Goal: Task Accomplishment & Management: Complete application form

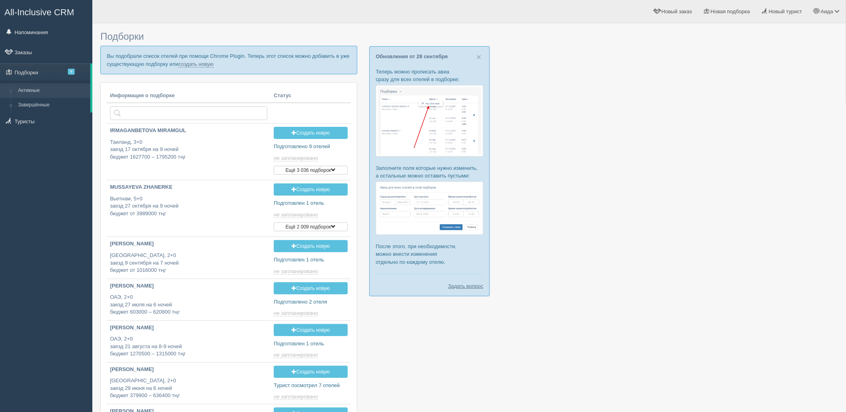
click at [194, 70] on p "Вы подобрали список отелей при помощи Chrome Plugin. Теперь этот список можно д…" at bounding box center [228, 60] width 257 height 28
click at [191, 63] on link "создать новую" at bounding box center [195, 64] width 35 height 6
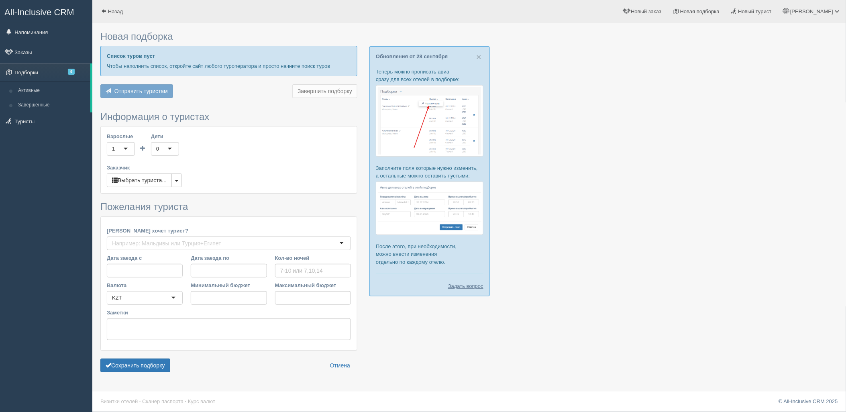
type input "7"
type input "647400"
type input "852200"
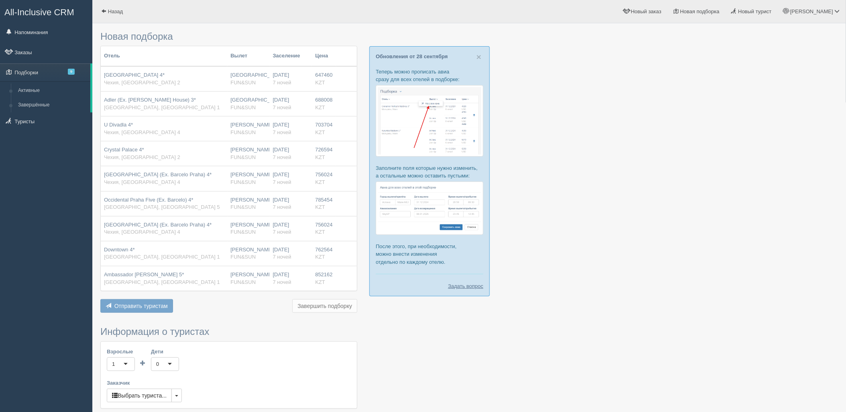
drag, startPoint x: 842, startPoint y: 117, endPoint x: 853, endPoint y: 153, distance: 36.9
click at [845, 200] on div "Новая подборка Отель Вылет Заселение Цена Royal Court Hotel 4* Чехия, Прага 2 А…" at bounding box center [469, 313] width 754 height 627
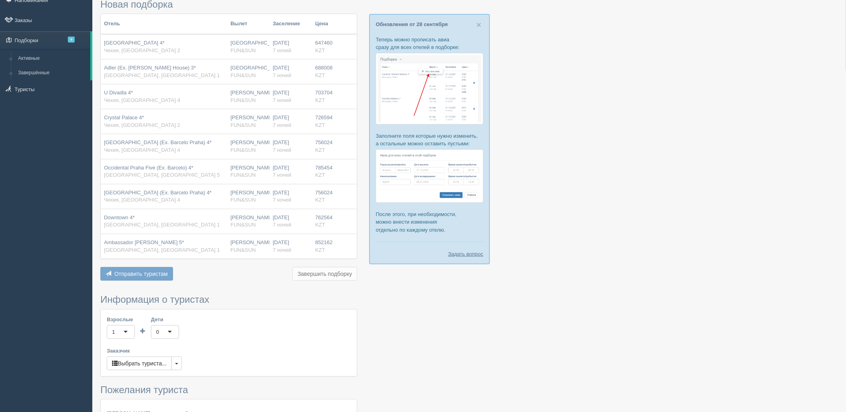
scroll to position [216, 0]
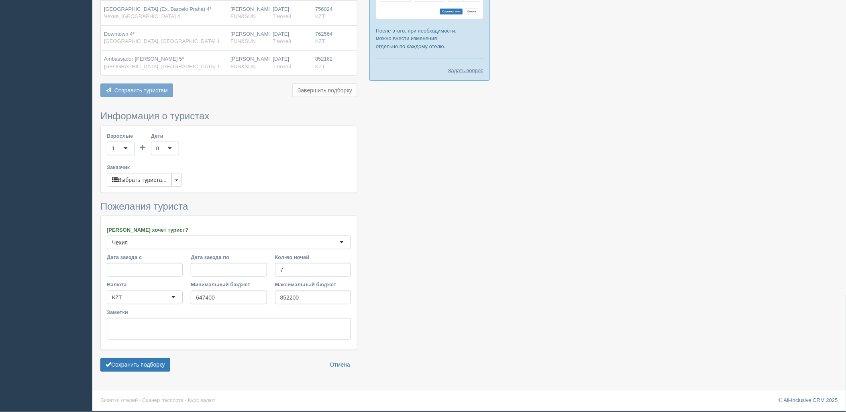
click at [130, 354] on form "Информация о туристах Взрослые 1 1 Дети 0 0 Возраст детей Заказчик Выбрать тури…" at bounding box center [228, 243] width 257 height 265
drag, startPoint x: 142, startPoint y: 362, endPoint x: 161, endPoint y: 360, distance: 18.9
click at [145, 361] on button "Сохранить подборку" at bounding box center [135, 365] width 70 height 14
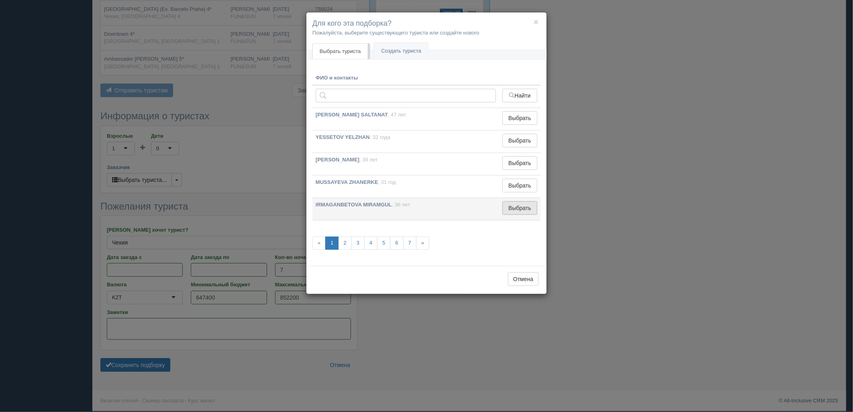
click at [523, 205] on button "Выбрать" at bounding box center [520, 208] width 35 height 14
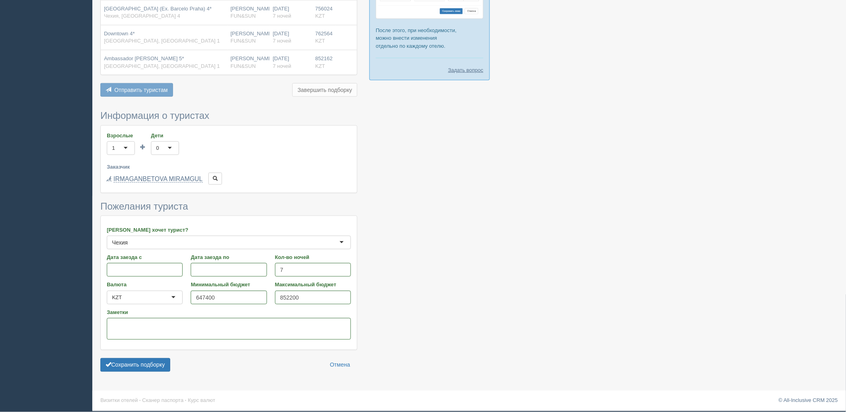
click at [172, 363] on div "Сохранить подборку Отмена" at bounding box center [228, 365] width 257 height 14
click at [143, 366] on button "Сохранить подборку" at bounding box center [135, 365] width 70 height 14
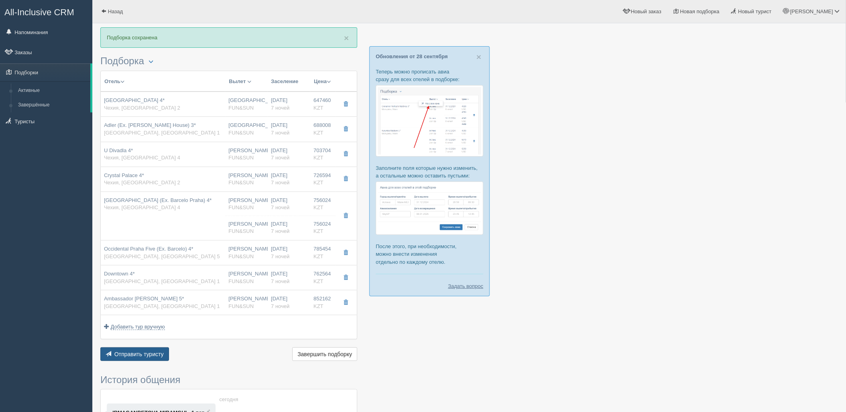
click at [151, 356] on span "Отправить туристу" at bounding box center [138, 354] width 49 height 6
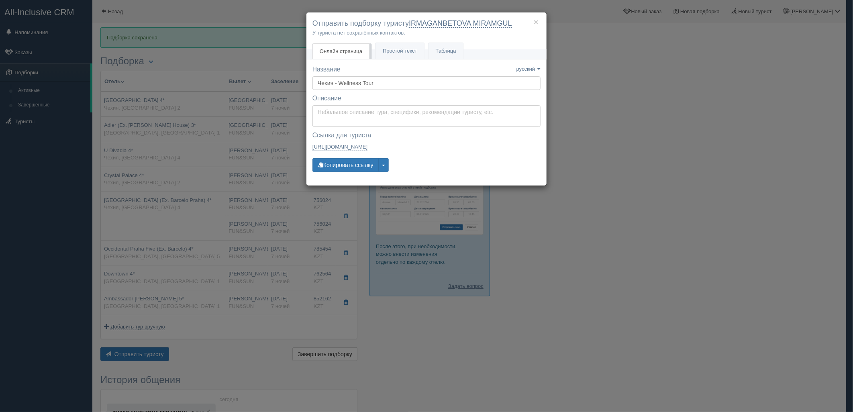
click at [590, 318] on div "× Отправить подборку туристу IRMAGANBETOVA MIRAMGUL У туриста нет сохранённых к…" at bounding box center [426, 206] width 853 height 412
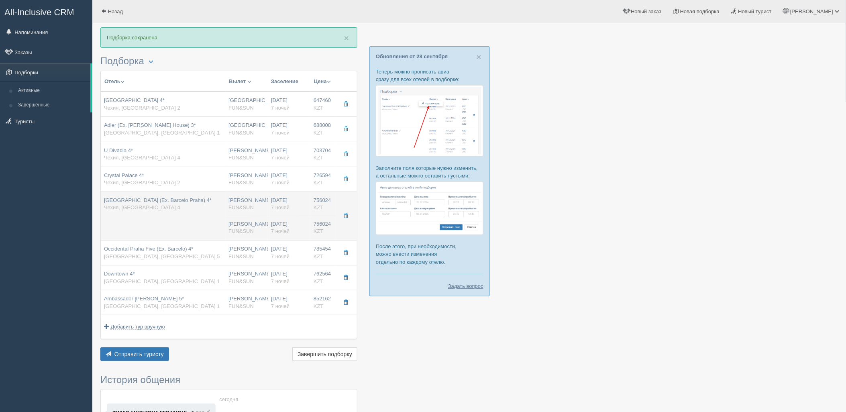
click at [278, 223] on div "[DATE] 7 ночей" at bounding box center [289, 228] width 36 height 15
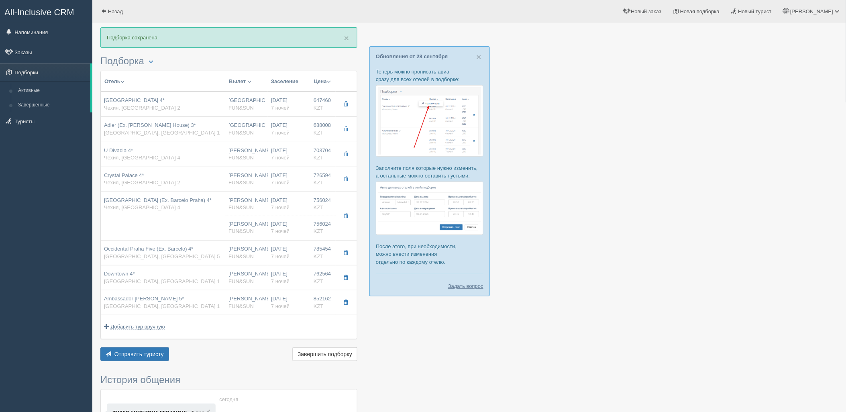
type input "Occidental Praha (Ex. Barcelo Praha) 4*"
type input "https://www.booking.com/hotel/cz/barcelo-praha.ru.html"
type input "Чехия"
type input "Прага 4"
type input "756024.00"
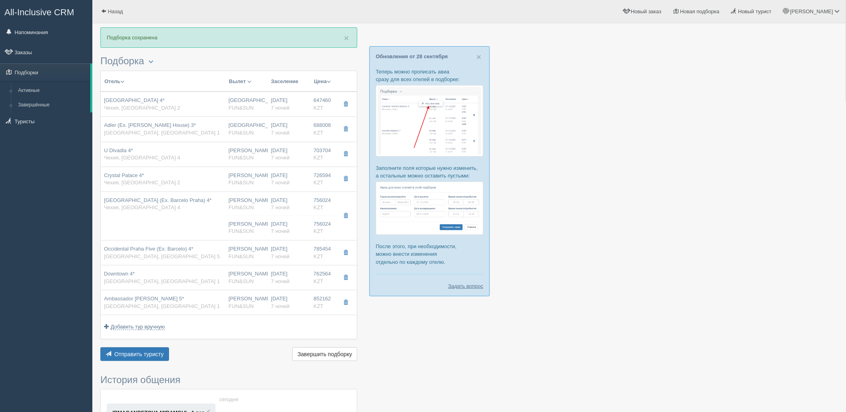
type input "Нурсултан Назарбаев NQZ"
type input "Прага PRG"
type input "09:40"
type input "12:30"
type input "SCAT"
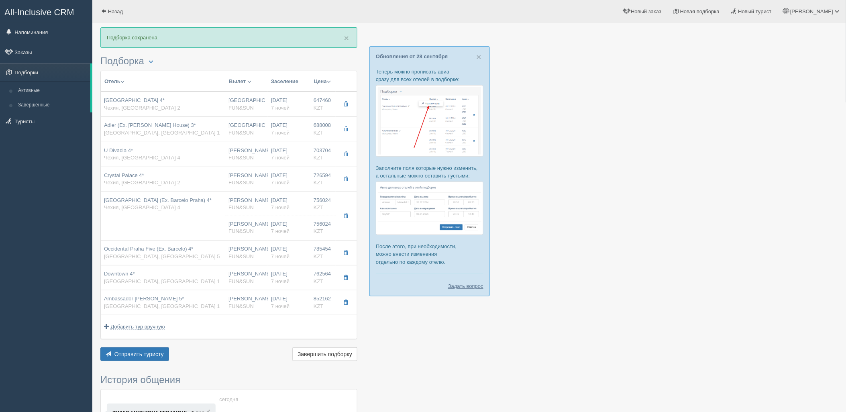
type input "13:40"
type input "21:50"
type input "7"
type input "superior"
type input "BB - Только завтрак"
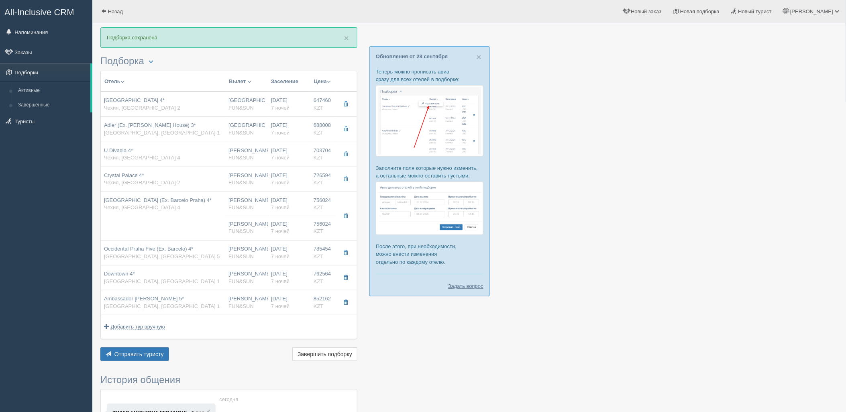
type input "FUN&SUN"
type input "https://tourvisor.ru/countries#!/hotel=barcelo-praha"
type input "756024.00"
type input "[PERSON_NAME]"
type input "Прага PRG"
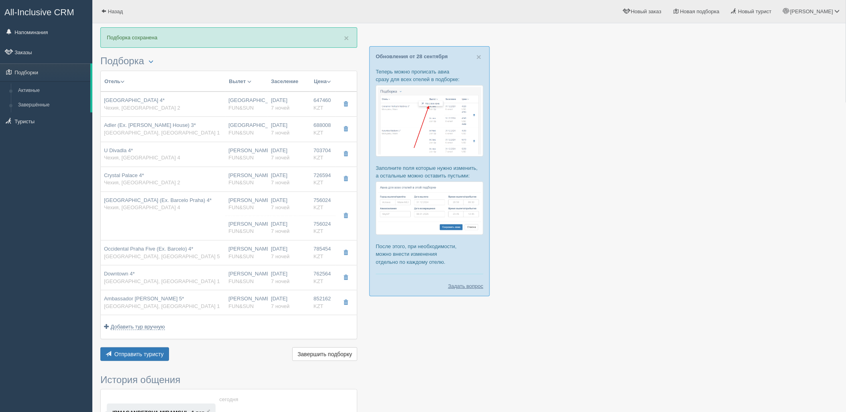
type input "09:40"
type input "12:30"
type input "SCAT"
type input "13:40"
type input "21:50"
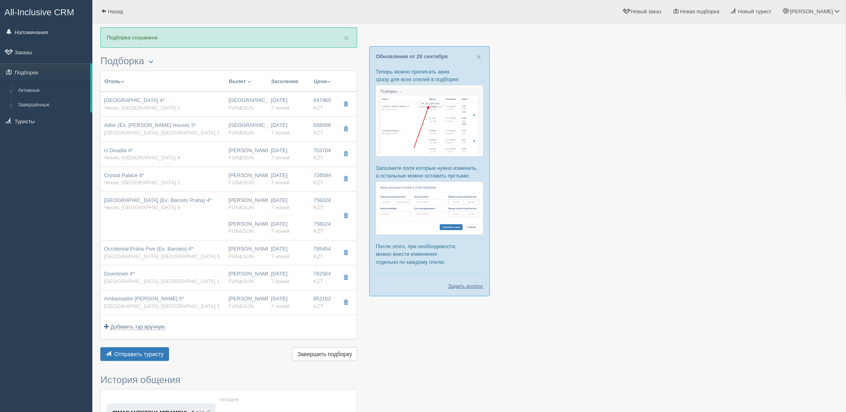
type input "7"
type input "superior"
type input "BB - Только завтрак"
type input "FUN&SUN"
type input "https://tourvisor.ru/countries#!/hotel=barcelo-praha"
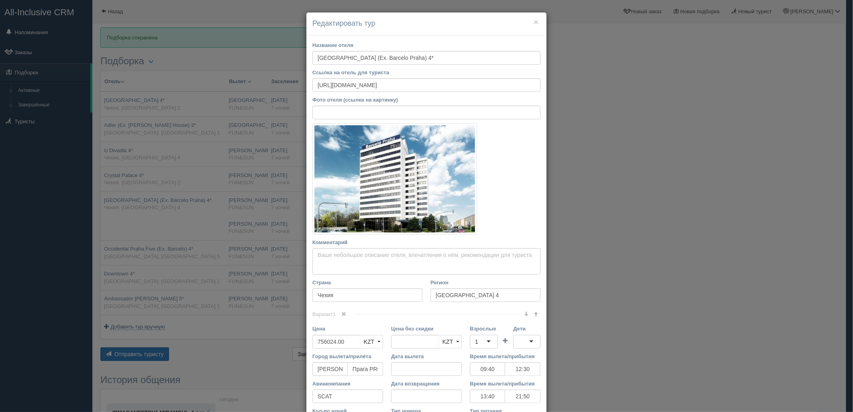
scroll to position [139, 0]
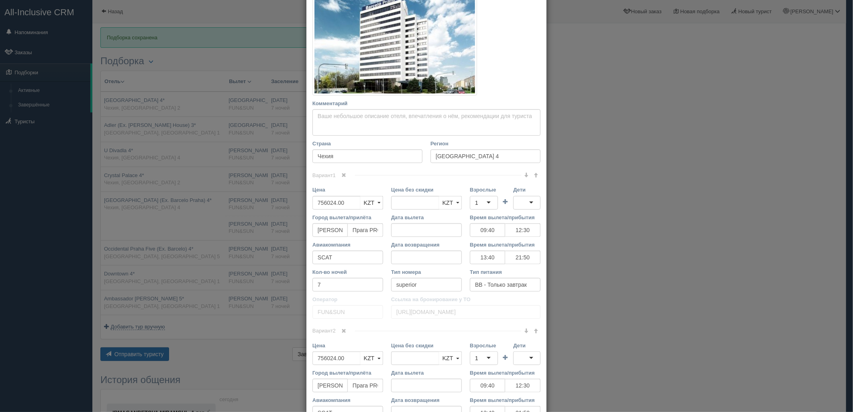
click at [343, 176] on span at bounding box center [344, 175] width 5 height 5
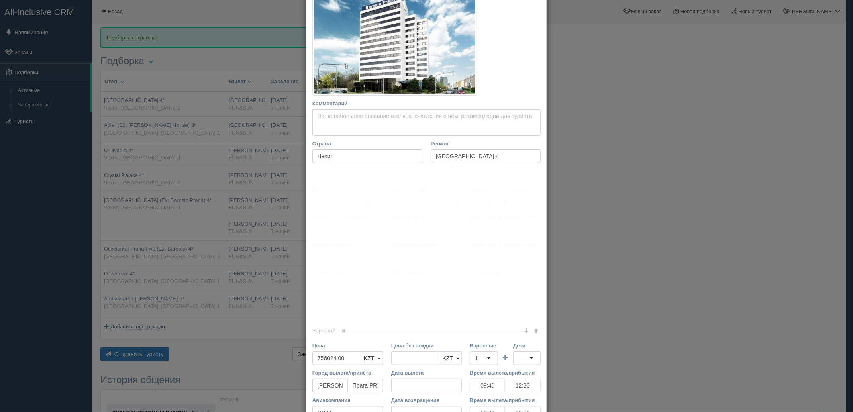
scroll to position [112, 0]
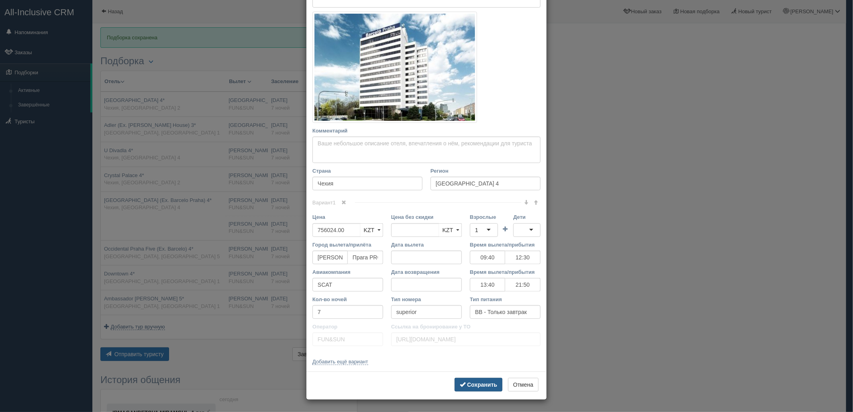
click at [472, 387] on b "Сохранить" at bounding box center [482, 385] width 30 height 6
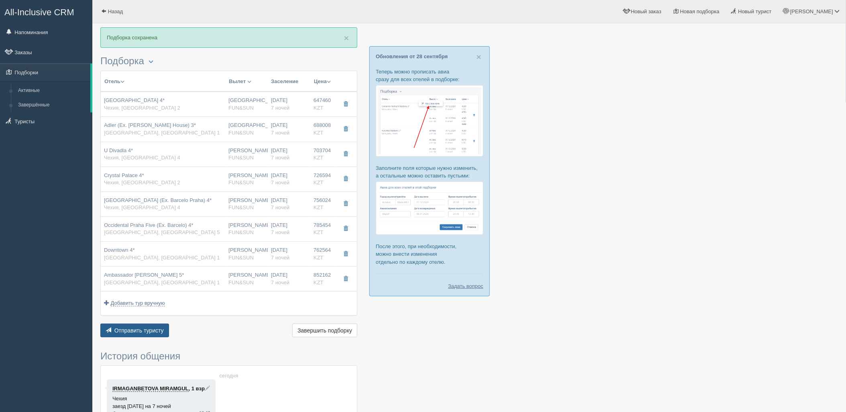
click at [149, 329] on span "Отправить туристу" at bounding box center [138, 330] width 49 height 6
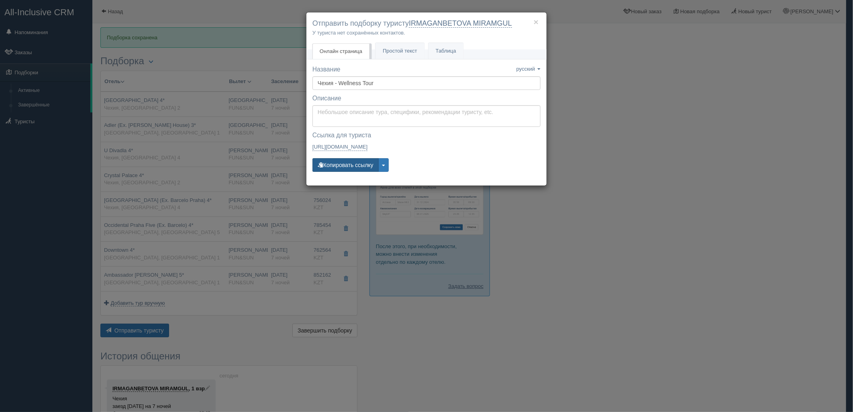
click at [334, 164] on button "Копировать ссылку" at bounding box center [346, 165] width 66 height 14
click at [705, 146] on div "× Отправить подборку туристу IRMAGANBETOVA MIRAMGUL У туриста нет сохранённых к…" at bounding box center [426, 206] width 853 height 412
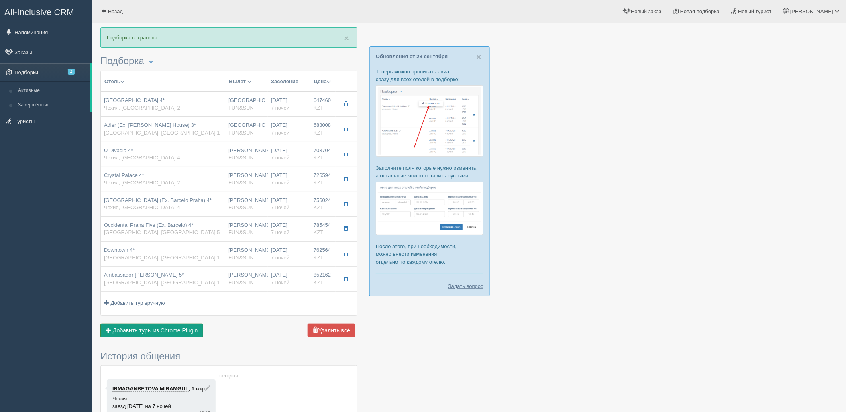
click at [154, 333] on span "Добавить туры из Chrome Plugin" at bounding box center [155, 330] width 85 height 6
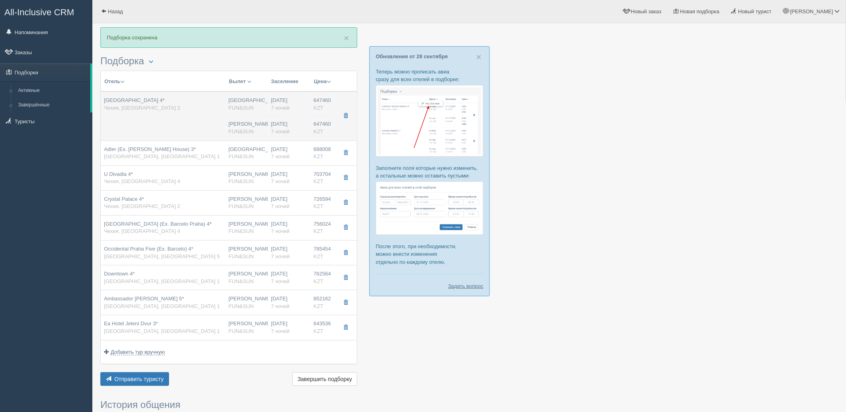
click at [196, 109] on div "Royal Court Hotel 4* Чехия, Прага 2" at bounding box center [163, 104] width 118 height 15
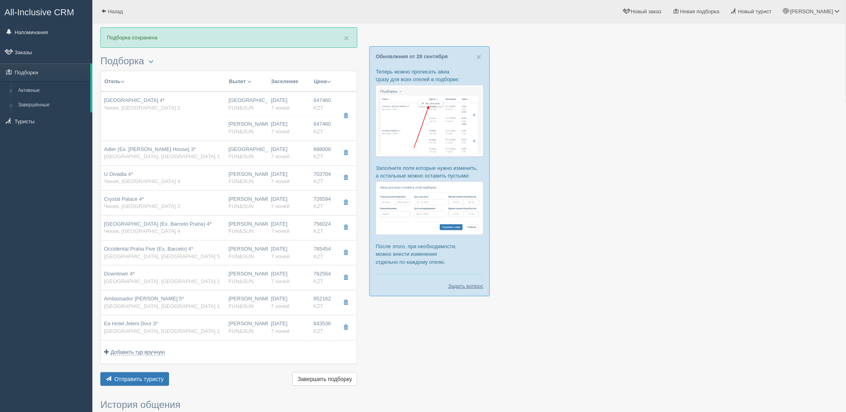
type input "Royal Court Hotel 4*"
type input "https://www.turpravda.com/cz/praga/Royal_Court_Hotel-h23902.html#photo=4103875"
type textarea "Ближайшая станция метро находится в 5-ти минутах ходьбы от отеля, а прогулка до…"
type input "Прага 2"
type input "647460.00"
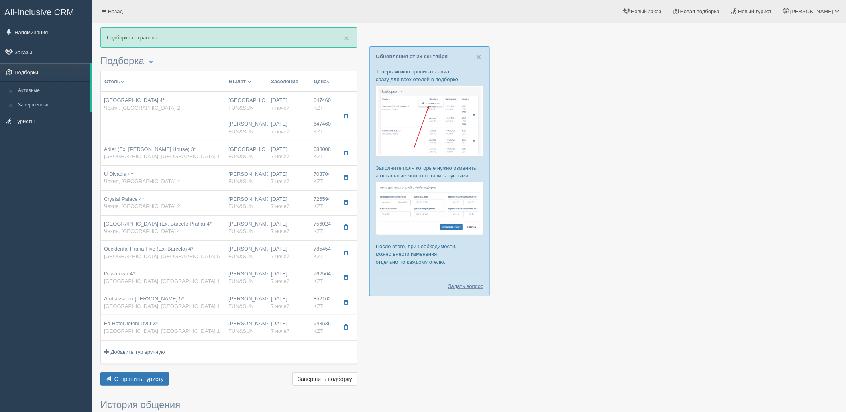
type input "[GEOGRAPHIC_DATA]"
type input "standard"
type input "https://tourvisor.ru/countries#!/hotel=royal-court-boutique-hotel-and-spa"
type input "647460.00"
type input "[PERSON_NAME]"
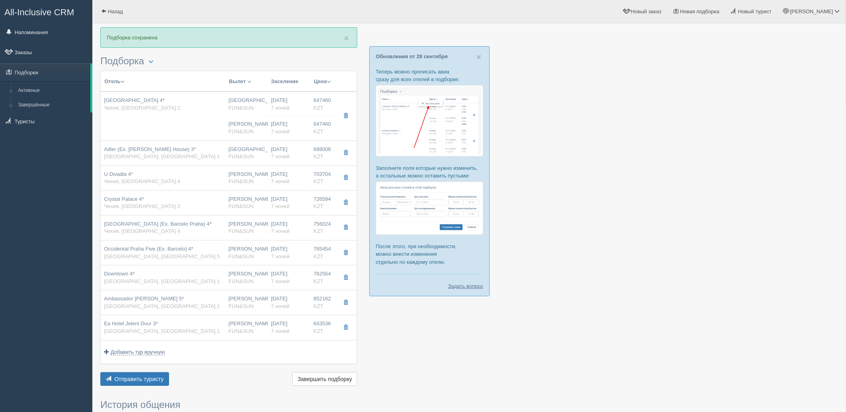
type input "Прага PRG"
type input "09:40"
type input "12:30"
type input "SCAT"
type input "13:40"
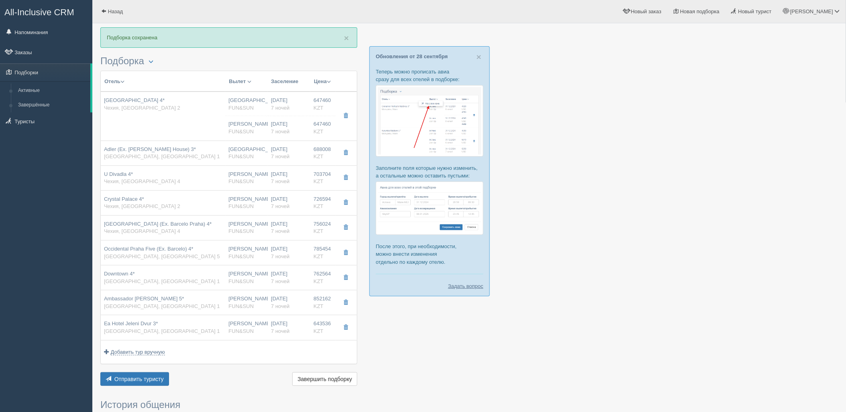
type input "21:50"
type input "7"
type input "standard"
type input "BB - Только завтрак"
type input "FUN&SUN"
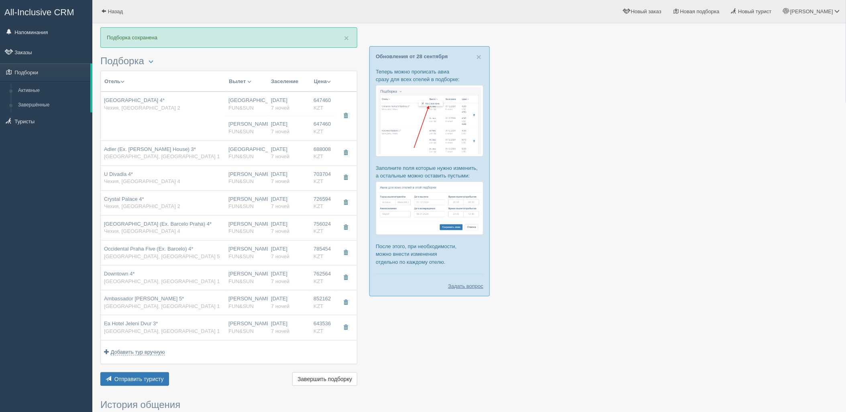
type input "https://tourvisor.ru/countries#!/hotel=royal-court-boutique-hotel-and-spa"
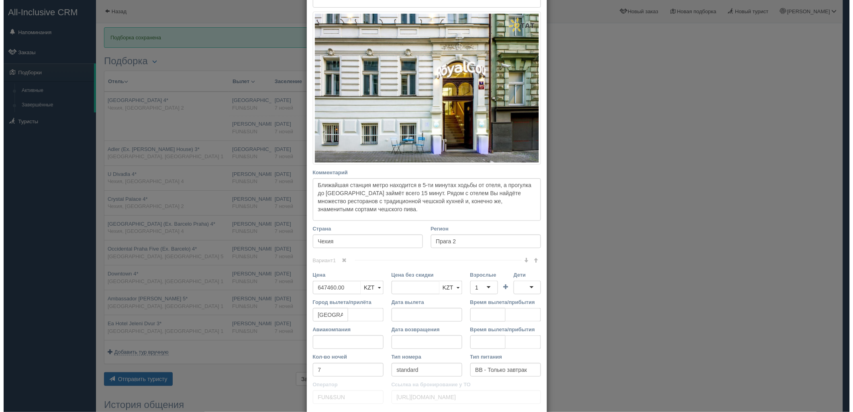
scroll to position [0, 0]
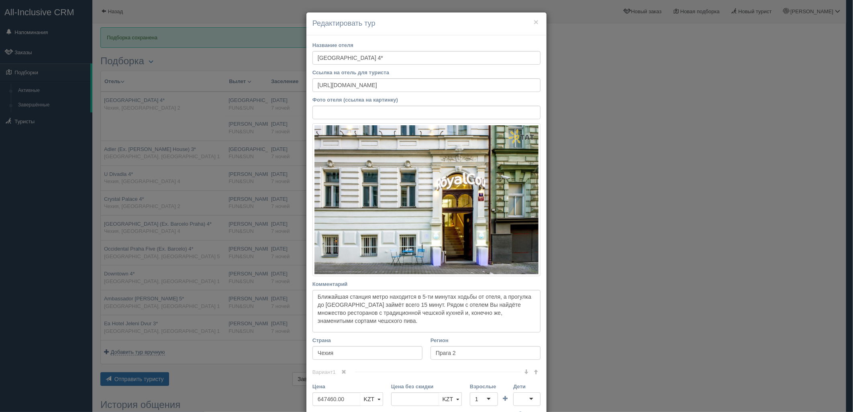
click at [342, 368] on link at bounding box center [344, 372] width 14 height 9
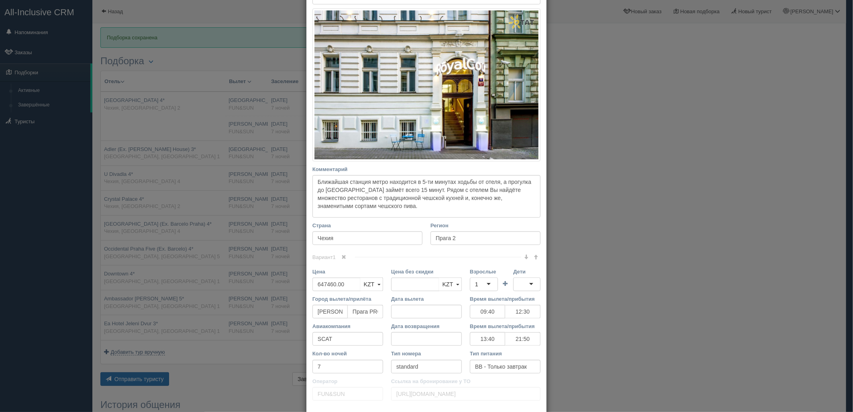
scroll to position [147, 0]
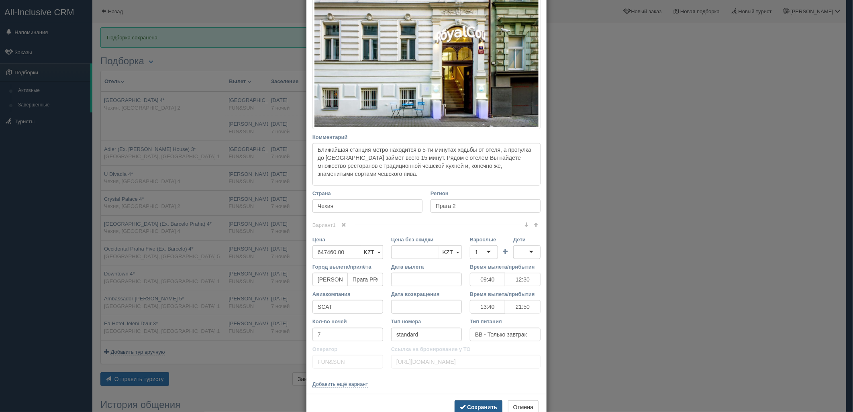
click at [494, 406] on button "Сохранить" at bounding box center [479, 408] width 48 height 14
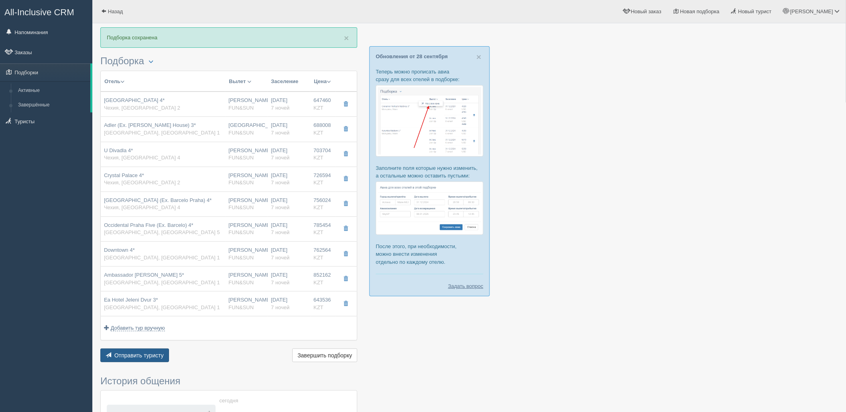
click at [133, 358] on span "Отправить туристу" at bounding box center [138, 355] width 49 height 6
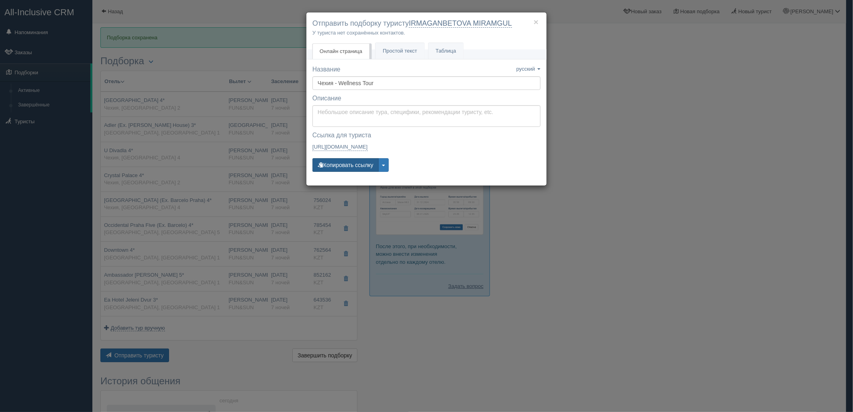
click at [347, 166] on button "Копировать ссылку" at bounding box center [346, 165] width 66 height 14
drag, startPoint x: 679, startPoint y: 83, endPoint x: 685, endPoint y: 54, distance: 29.9
click at [680, 78] on div "× Отправить подборку туристу IRMAGANBETOVA MIRAMGUL У туриста нет сохранённых к…" at bounding box center [426, 206] width 853 height 412
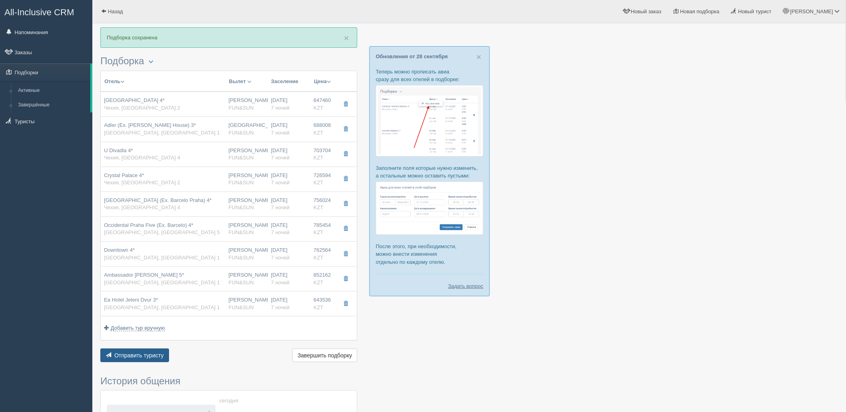
click at [154, 354] on span "Отправить туристу" at bounding box center [138, 355] width 49 height 6
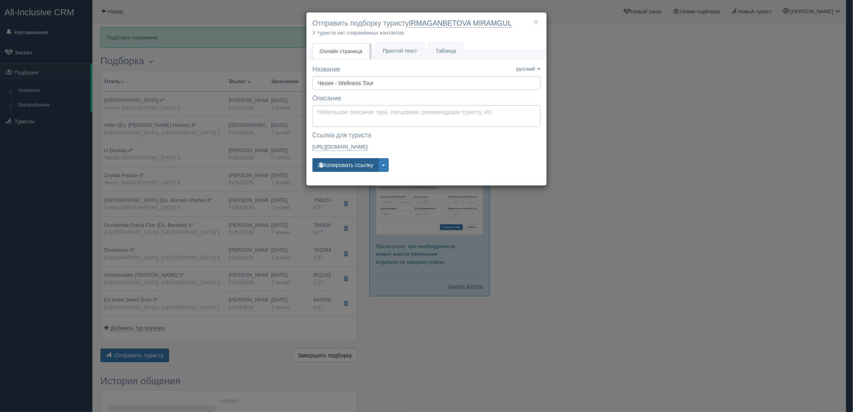
click at [343, 166] on button "Копировать ссылку" at bounding box center [346, 165] width 66 height 14
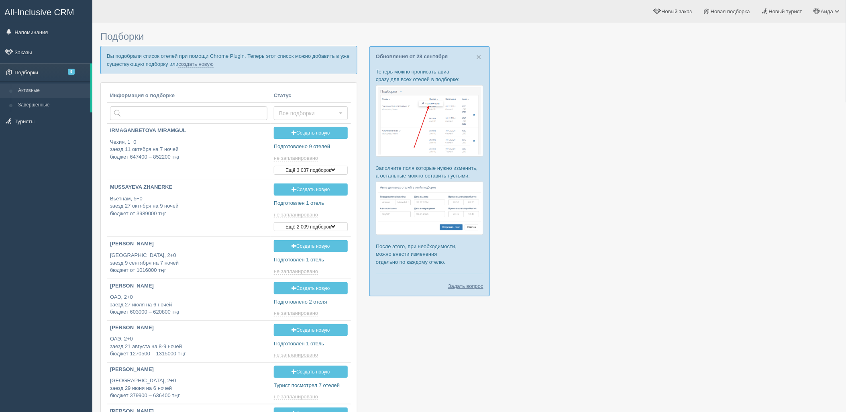
type input "[DATE] 13:45"
click at [199, 67] on p "Вы подобрали список отелей при помощи Chrome Plugin. Теперь этот список можно д…" at bounding box center [228, 60] width 257 height 28
click at [203, 65] on link "создать новую" at bounding box center [195, 64] width 35 height 6
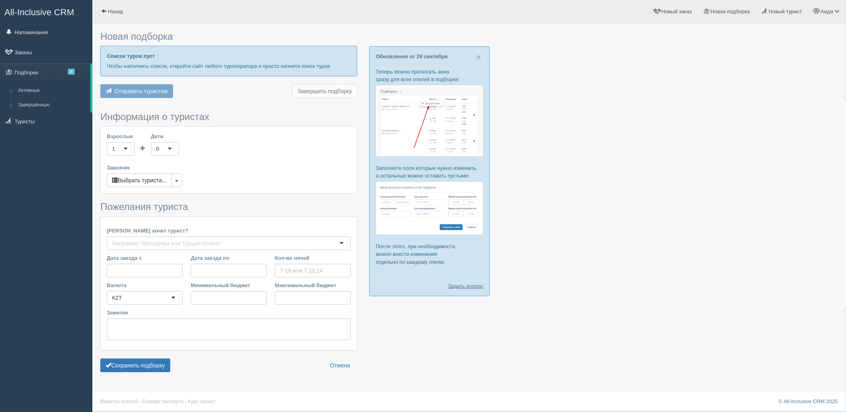
type input "7"
type input "868500"
type input "1158900"
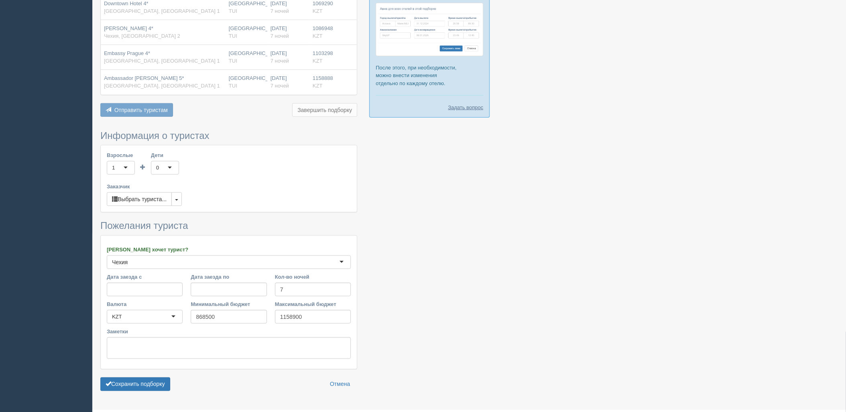
scroll to position [191, 0]
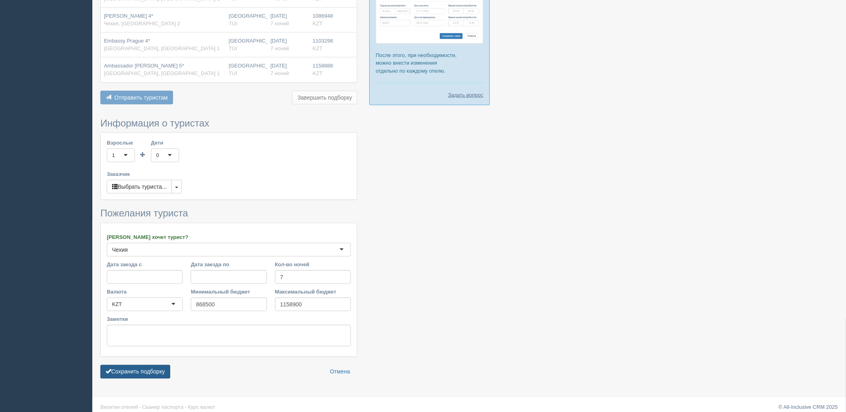
click at [136, 365] on button "Сохранить подборку" at bounding box center [135, 372] width 70 height 14
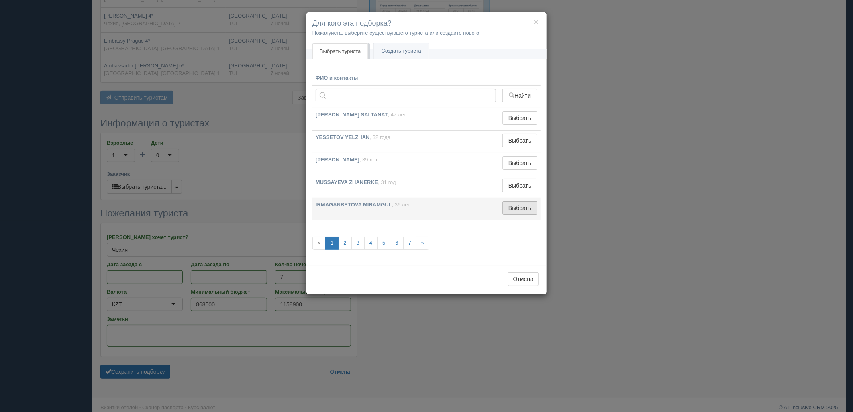
click at [515, 206] on button "Выбрать" at bounding box center [520, 208] width 35 height 14
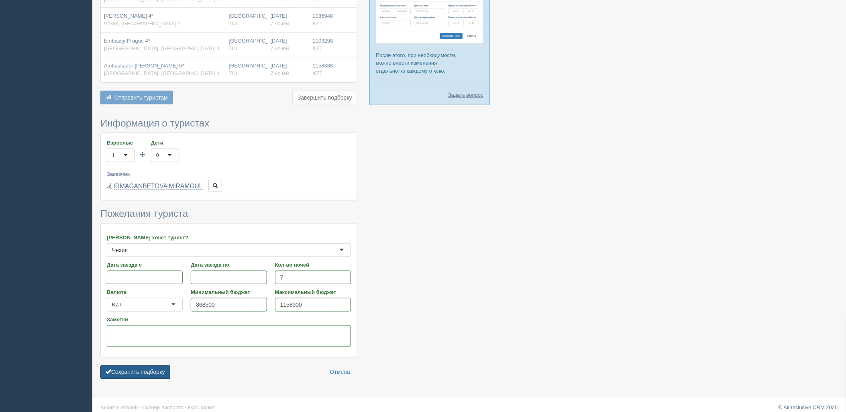
drag, startPoint x: 125, startPoint y: 367, endPoint x: 123, endPoint y: 357, distance: 10.8
click at [126, 367] on button "Сохранить подборку" at bounding box center [135, 373] width 70 height 14
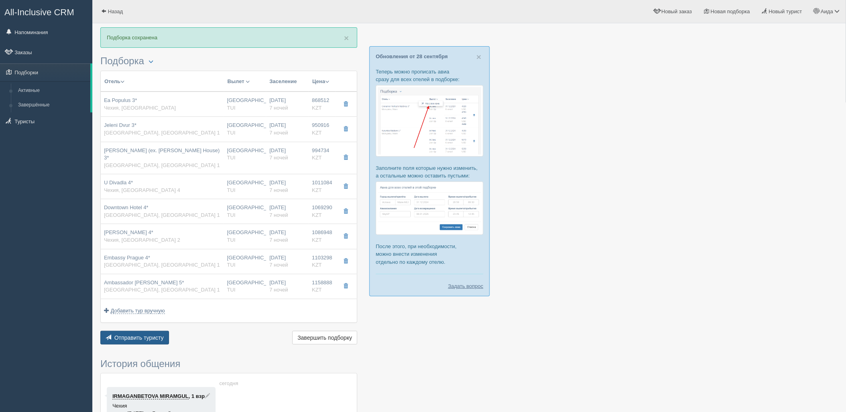
click at [126, 335] on span "Отправить туристу" at bounding box center [138, 338] width 49 height 6
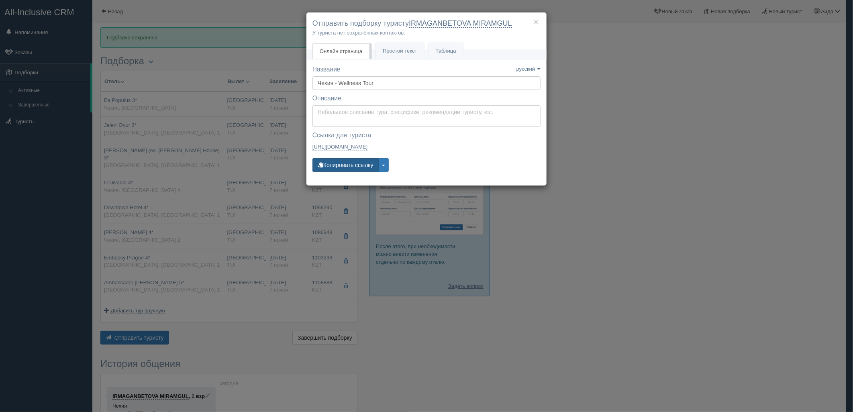
click at [361, 162] on button "Копировать ссылку" at bounding box center [346, 165] width 66 height 14
click at [673, 155] on div "× Отправить подборку туристу IRMAGANBETOVA MIRAMGUL У туриста нет сохранённых к…" at bounding box center [426, 206] width 853 height 412
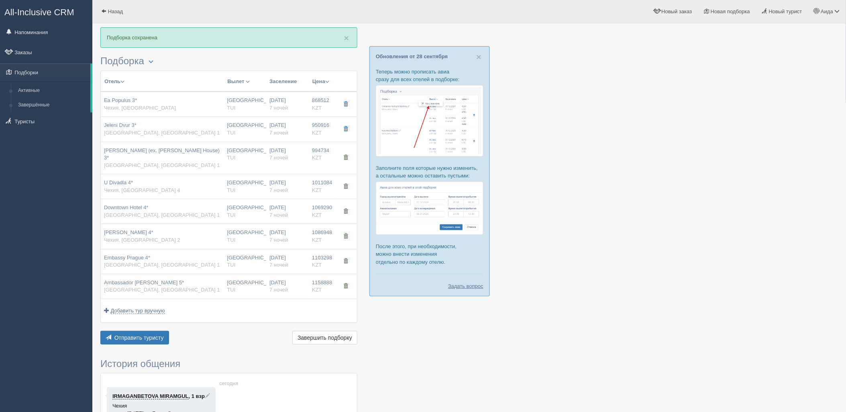
click at [154, 323] on div "Отель Разделить отели... Вылет Выезд Массовое авиа Заселение Цена Дешёвые внача…" at bounding box center [228, 209] width 257 height 276
click at [155, 331] on button "Отправить туристу Отправить" at bounding box center [134, 338] width 69 height 14
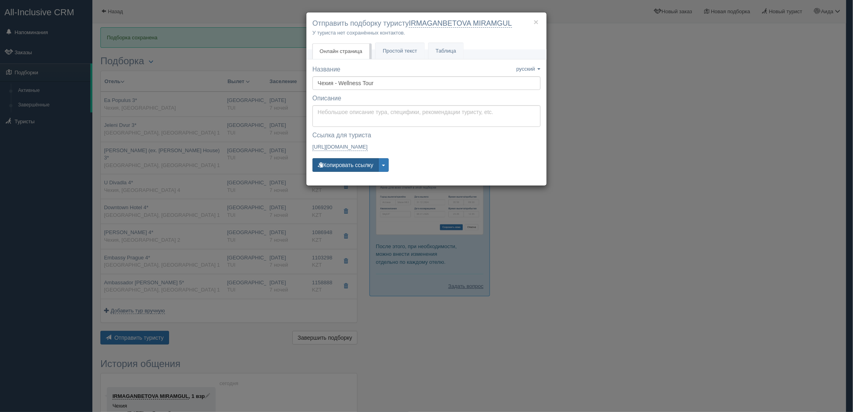
click at [341, 166] on button "Копировать ссылку" at bounding box center [346, 165] width 66 height 14
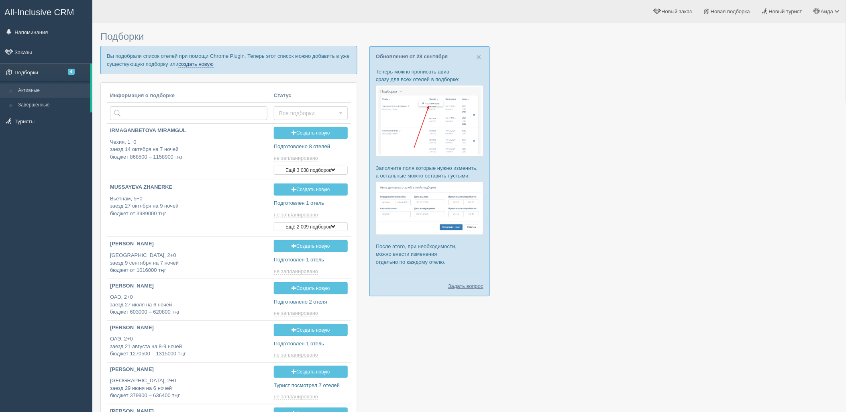
click at [204, 63] on link "создать новую" at bounding box center [195, 64] width 35 height 6
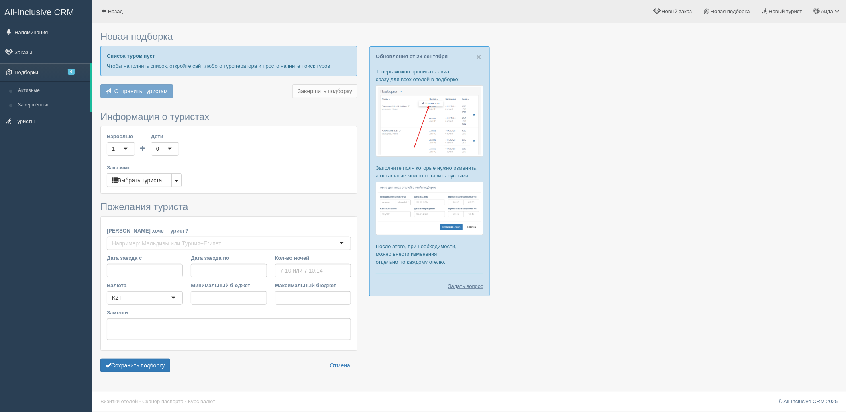
type input "6"
type input "4158500"
type input "6456200"
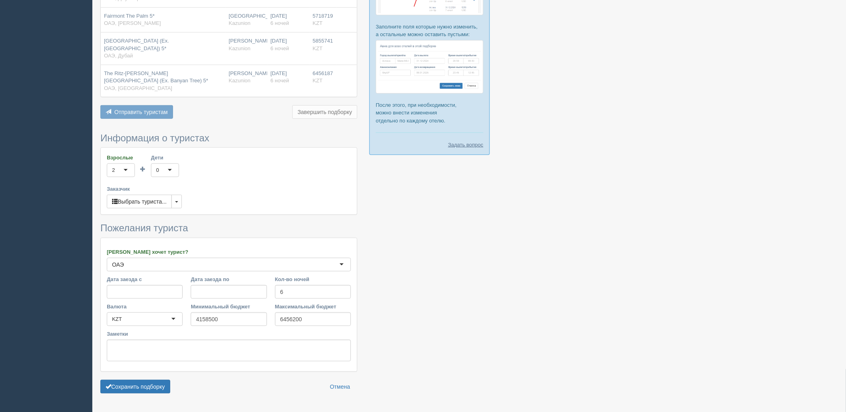
scroll to position [149, 0]
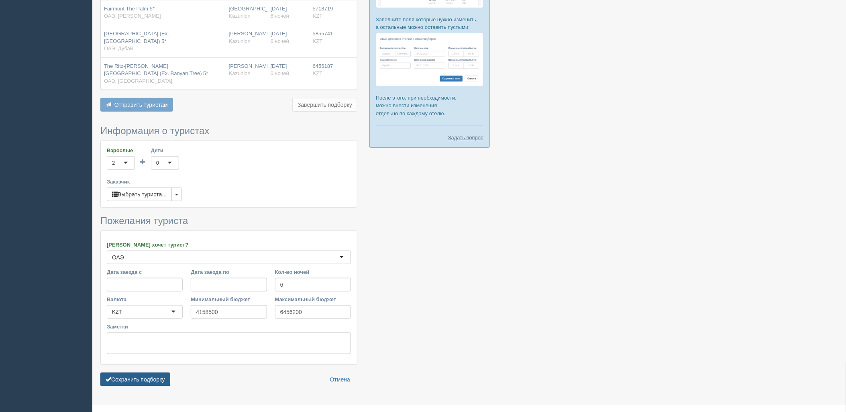
click at [150, 373] on button "Сохранить подборку" at bounding box center [135, 380] width 70 height 14
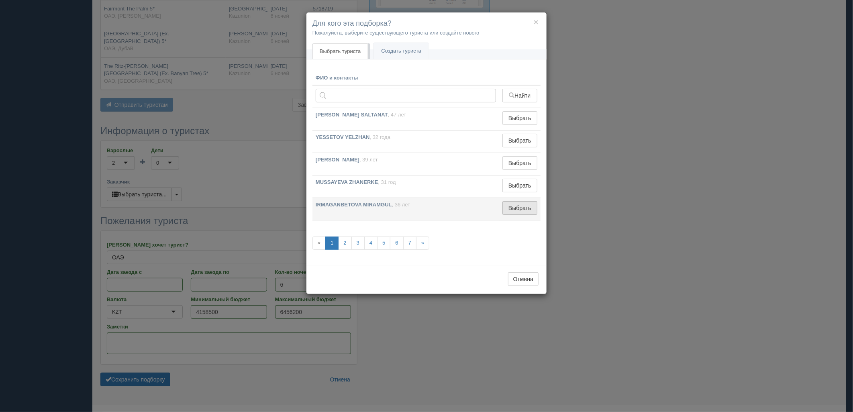
click at [516, 211] on button "Выбрать" at bounding box center [520, 208] width 35 height 14
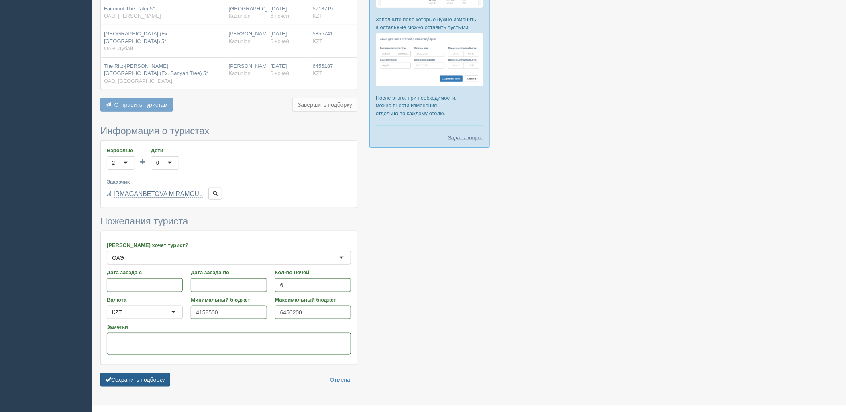
click at [113, 373] on button "Сохранить подборку" at bounding box center [135, 380] width 70 height 14
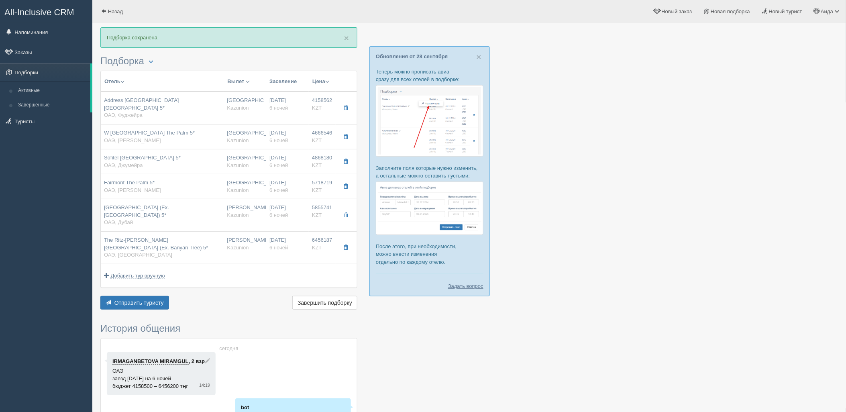
click at [149, 296] on div "Отправить туристу Отправить Завершить подборку Активировать подборку Добавить и…" at bounding box center [228, 304] width 257 height 16
click at [150, 296] on button "Отправить туристу Отправить" at bounding box center [134, 303] width 69 height 14
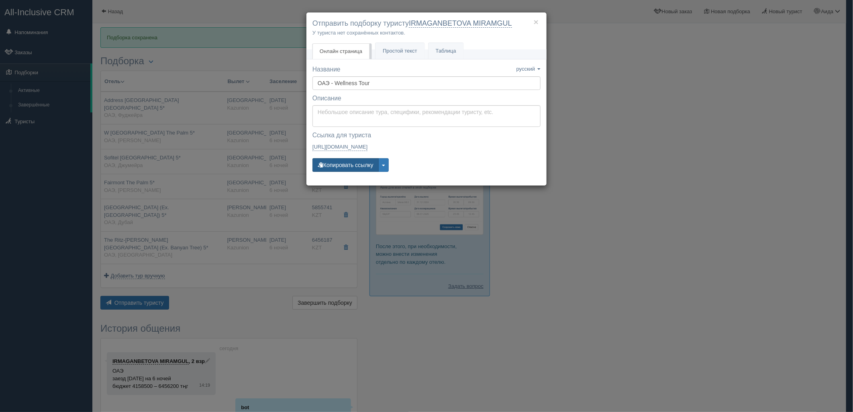
click at [338, 167] on button "Копировать ссылку" at bounding box center [346, 165] width 66 height 14
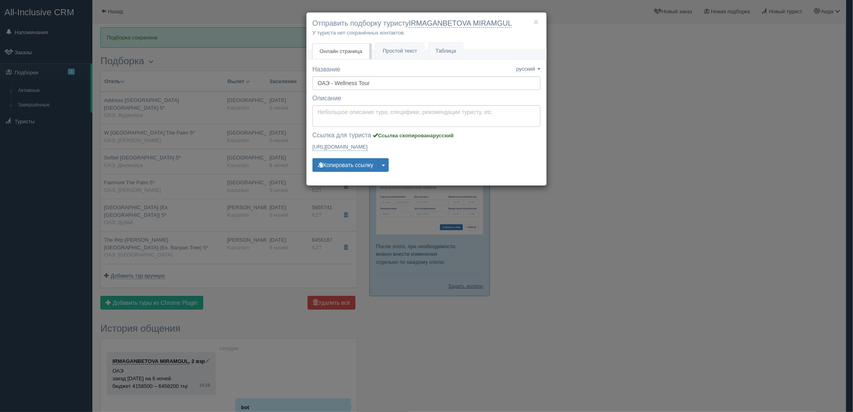
drag, startPoint x: 701, startPoint y: 141, endPoint x: 667, endPoint y: 155, distance: 36.6
click at [698, 143] on div "× Отправить подборку туристу IRMAGANBETOVA MIRAMGUL У туриста нет сохранённых к…" at bounding box center [426, 206] width 853 height 412
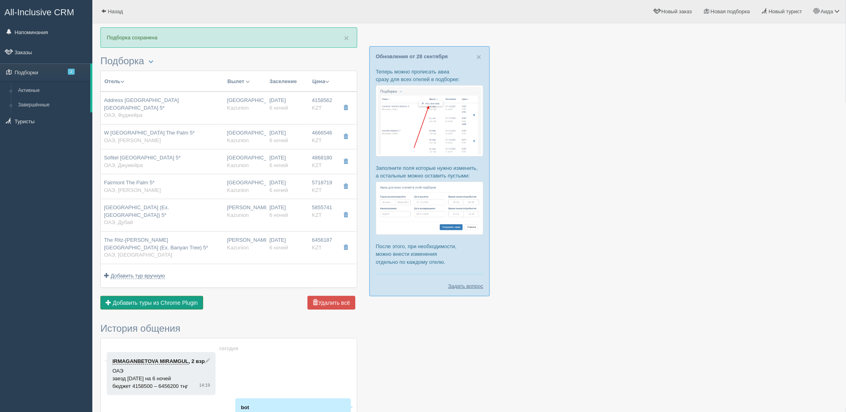
click at [160, 300] on span "Добавить туры из Chrome Plugin" at bounding box center [155, 303] width 85 height 6
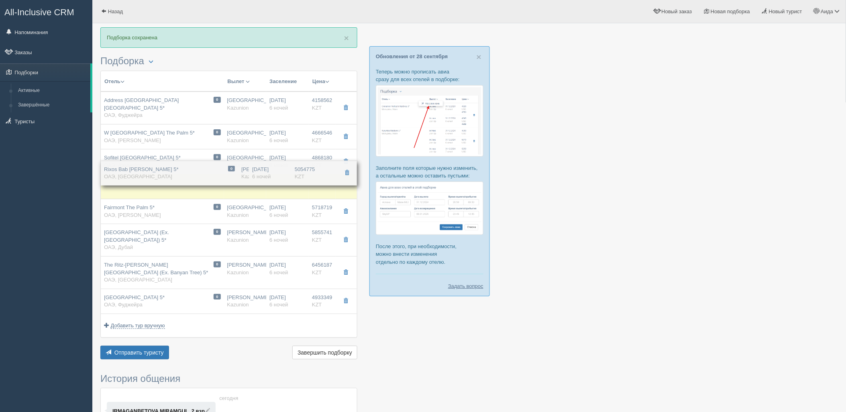
drag, startPoint x: 280, startPoint y: 262, endPoint x: 282, endPoint y: 173, distance: 88.8
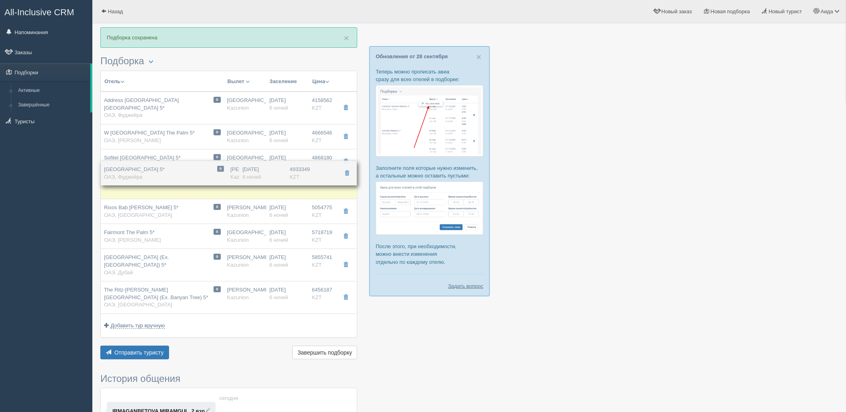
drag, startPoint x: 272, startPoint y: 287, endPoint x: 286, endPoint y: 173, distance: 114.9
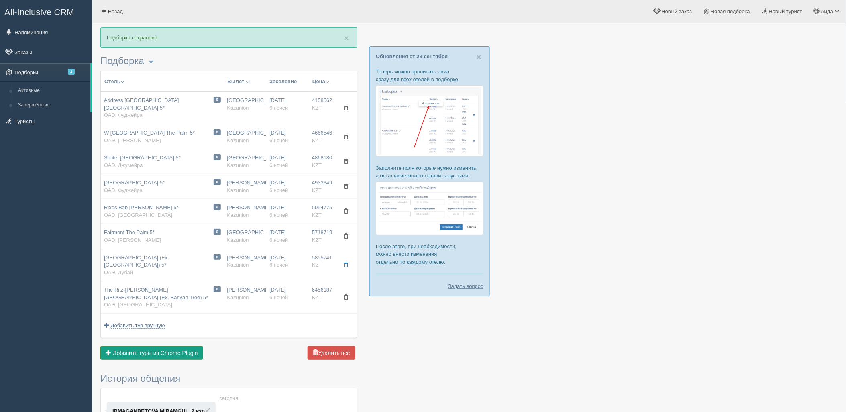
click at [166, 350] on span "Добавить туры из Chrome Plugin" at bounding box center [155, 353] width 85 height 6
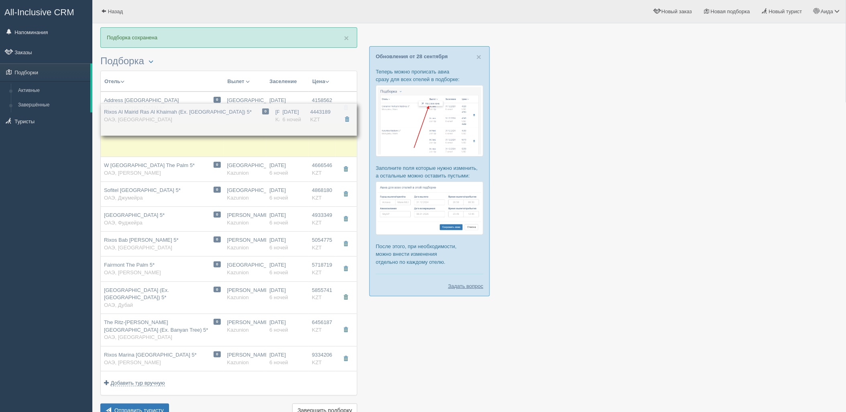
drag, startPoint x: 285, startPoint y: 319, endPoint x: 292, endPoint y: 123, distance: 196.2
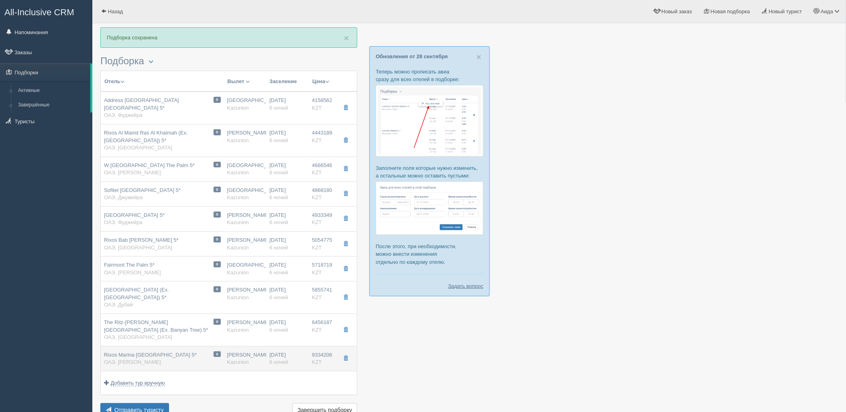
click at [300, 352] on div "[DATE] 6 ночей" at bounding box center [288, 359] width 36 height 15
type input "Rixos Marina [GEOGRAPHIC_DATA] 5*"
type input "[URL][DOMAIN_NAME]"
type input "ОАЭ"
type input "Абу-Даби"
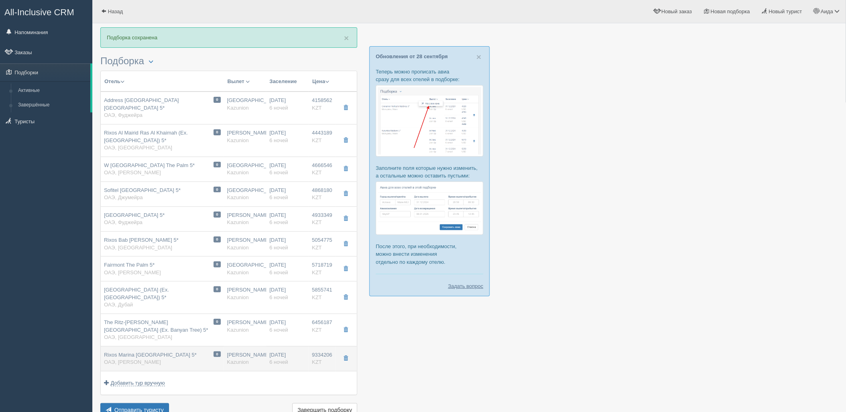
type input "9334206.00"
type input "[PERSON_NAME]"
type input "Дубай DXB"
type input "07:10"
type input "10:55"
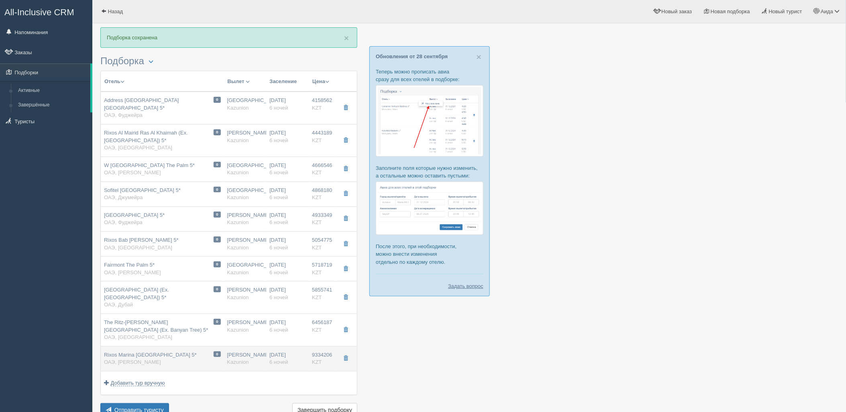
type input "Air Astana"
type input "12:50"
type input "18:30"
type input "6"
type input "2 bedroom king suite"
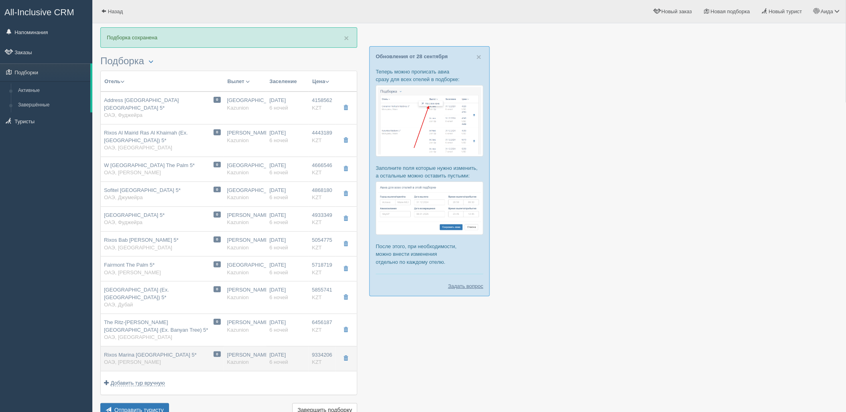
type input "AI - Все Включено"
type input "Kazunion"
type input "[URL][DOMAIN_NAME]"
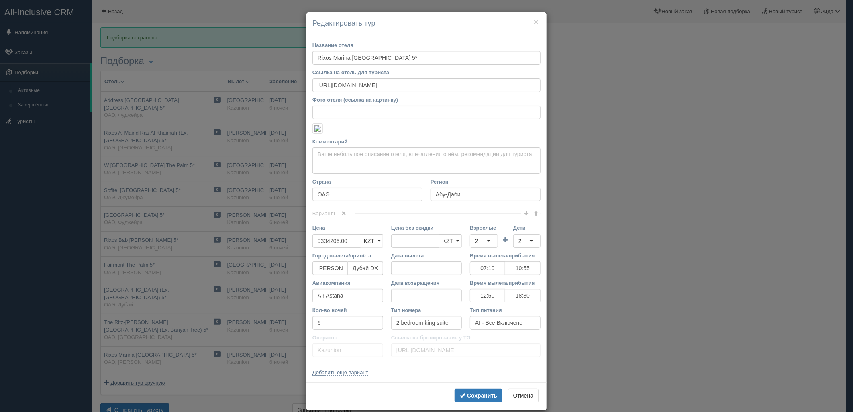
click at [678, 252] on div "× Редактировать тур Название отеля [GEOGRAPHIC_DATA] 5* Ссылка на отель для тур…" at bounding box center [426, 206] width 853 height 412
